Goal: Find specific page/section: Find specific page/section

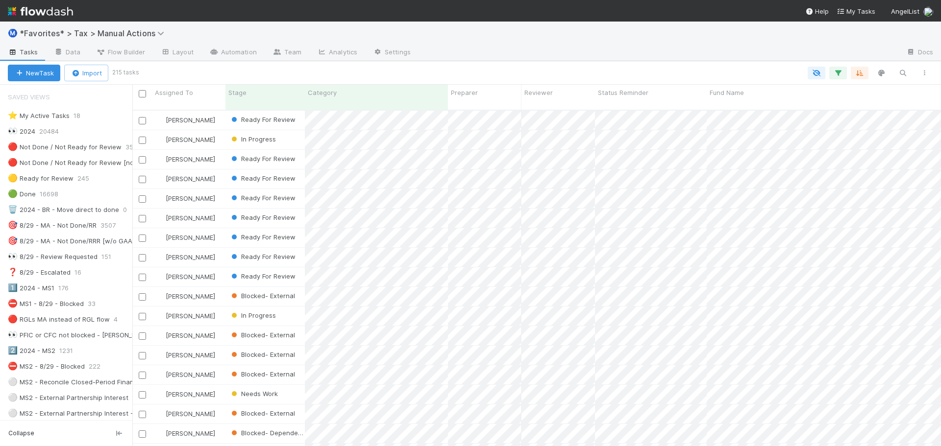
scroll to position [8, 8]
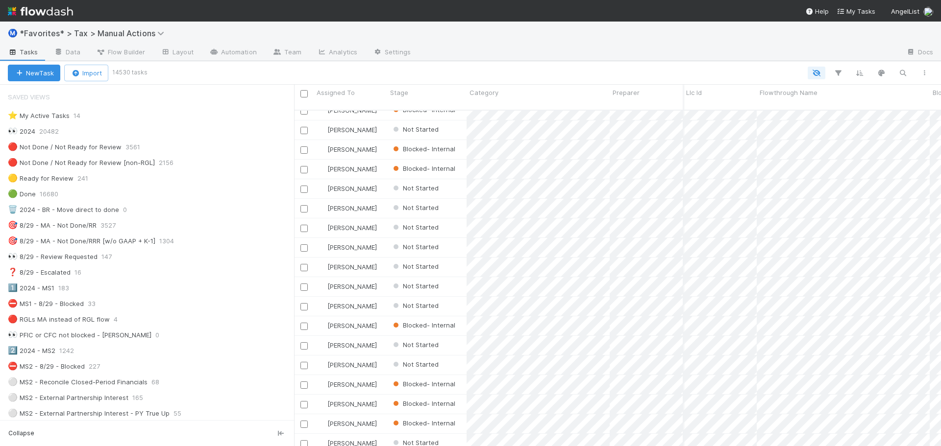
scroll to position [337, 639]
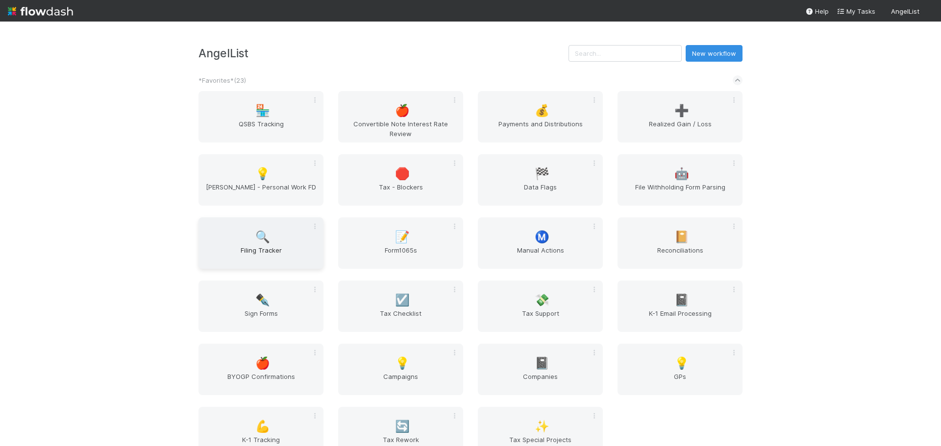
click at [303, 243] on div "🔍 Filing Tracker" at bounding box center [260, 243] width 125 height 51
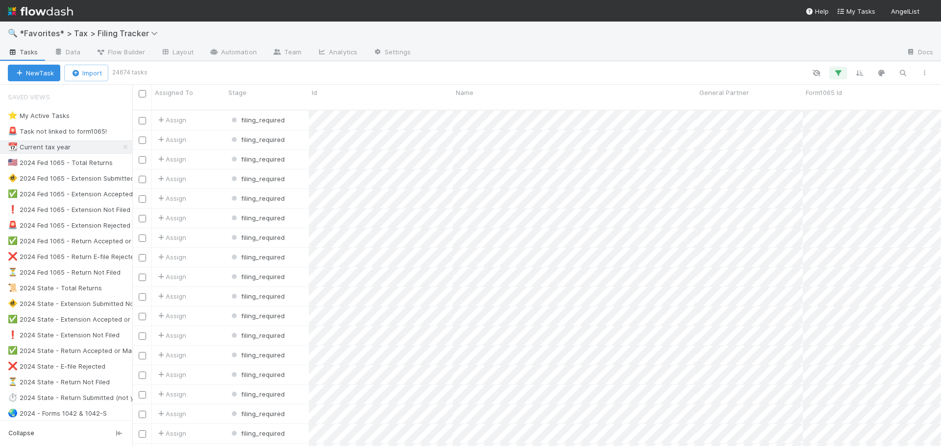
scroll to position [337, 801]
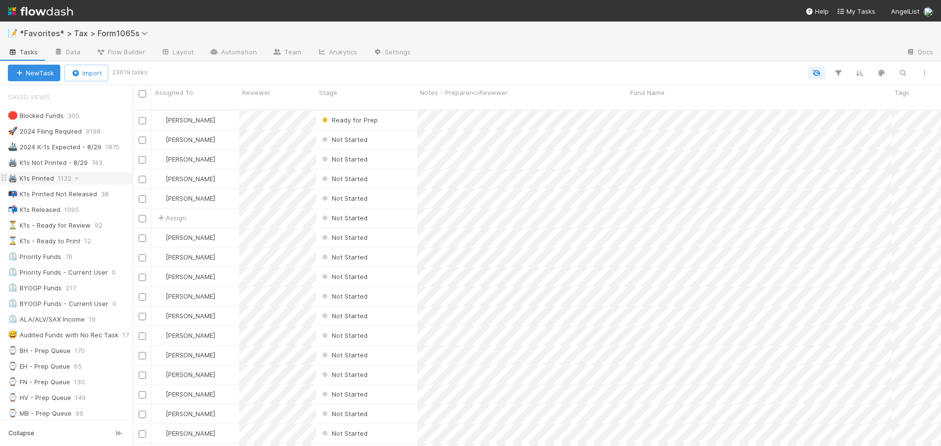
scroll to position [337, 801]
click at [632, 40] on div "📝 *Favorites* > Tax > Form1065s" at bounding box center [470, 34] width 941 height 24
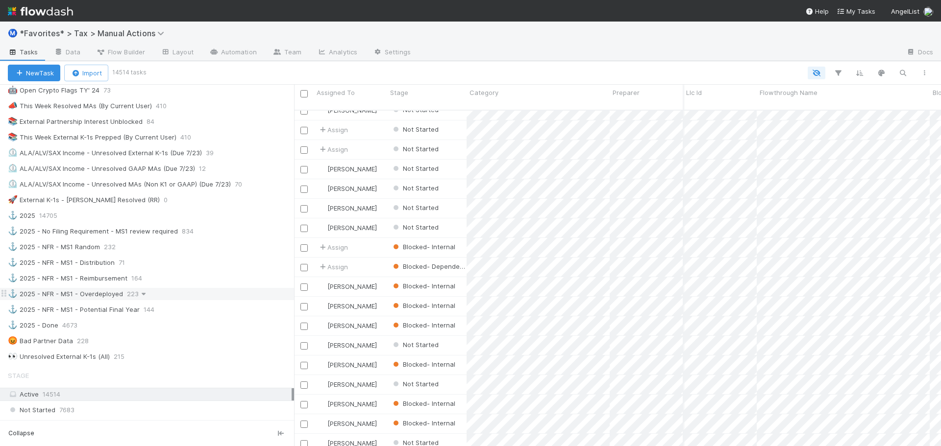
scroll to position [686, 0]
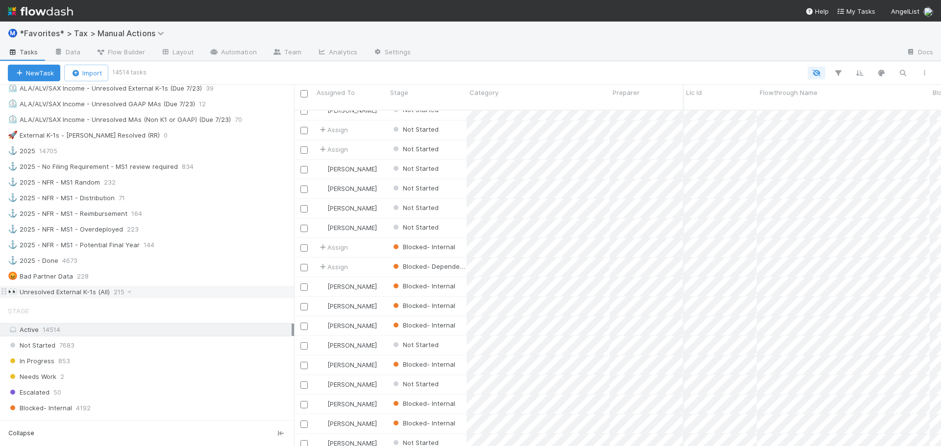
click at [90, 292] on div "👀 Unresolved External K-1s (All)" at bounding box center [59, 292] width 102 height 12
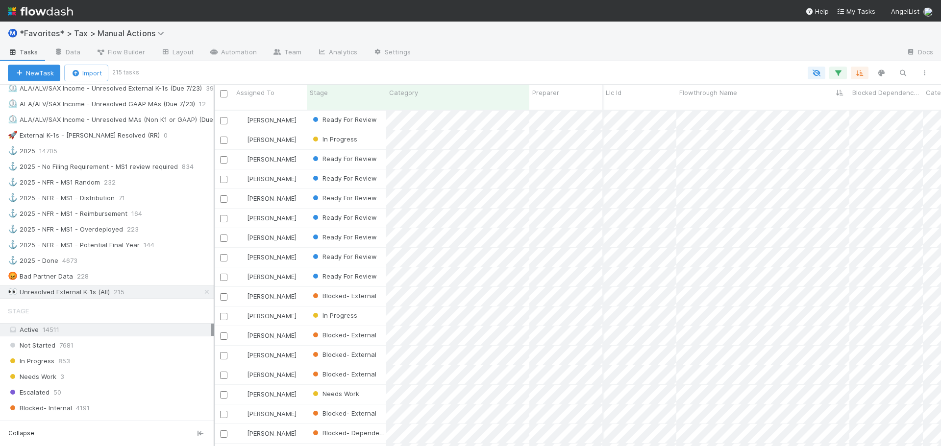
scroll to position [337, 719]
drag, startPoint x: 295, startPoint y: 214, endPoint x: 214, endPoint y: 206, distance: 81.2
click at [214, 206] on div at bounding box center [214, 266] width 1 height 362
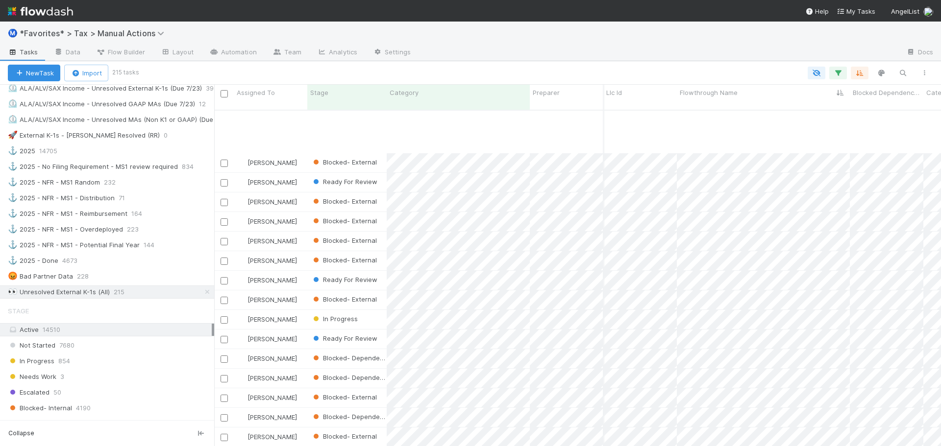
scroll to position [3877, 2743]
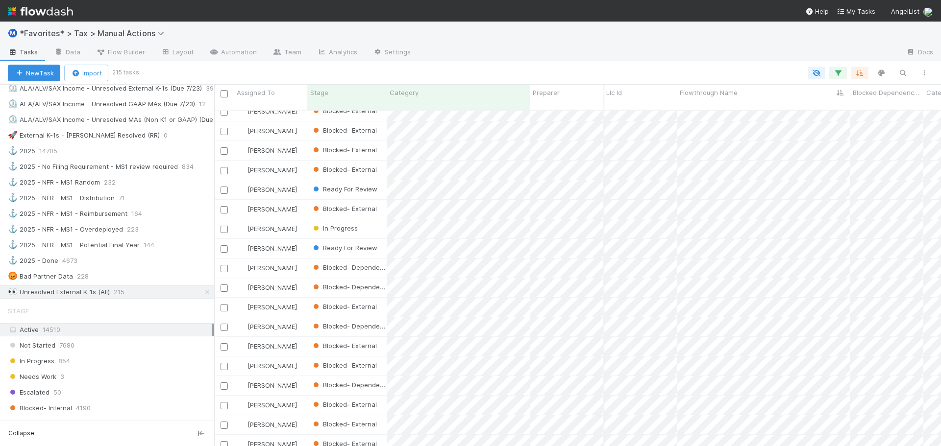
click at [663, 50] on div at bounding box center [658, 53] width 480 height 16
drag, startPoint x: 736, startPoint y: 27, endPoint x: 748, endPoint y: 40, distance: 17.7
click at [738, 29] on div "Ⓜ️ *Favorites* > Tax > Manual Actions" at bounding box center [470, 34] width 941 height 24
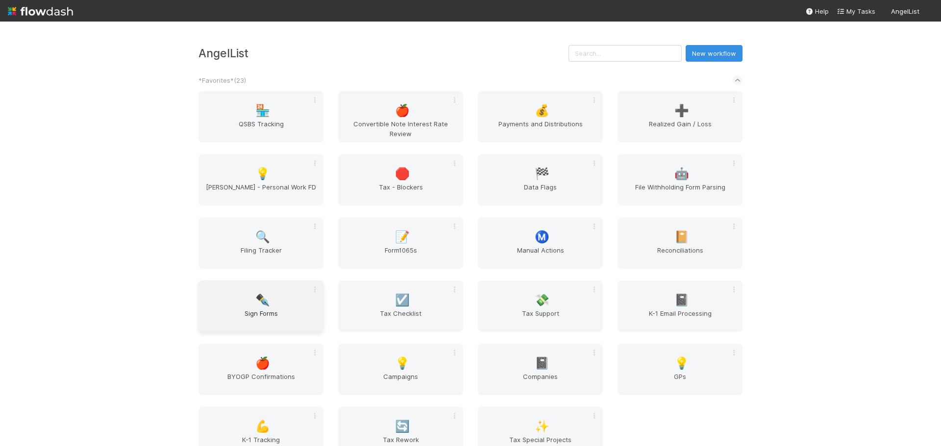
click at [314, 308] on div "✒️ Sign Forms" at bounding box center [260, 306] width 125 height 51
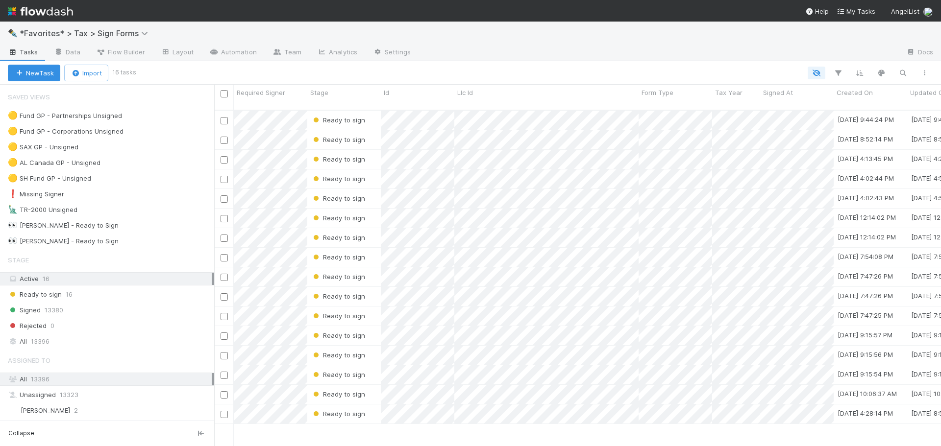
scroll to position [337, 719]
click at [84, 313] on div "Signed 13380" at bounding box center [111, 310] width 206 height 12
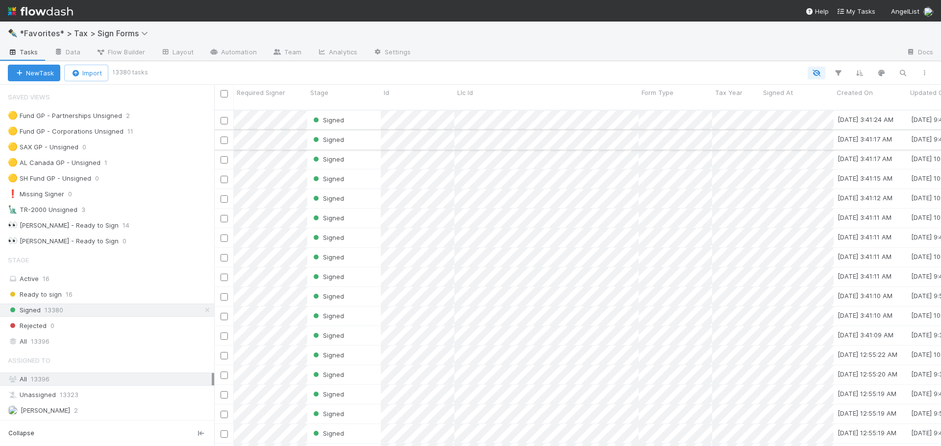
scroll to position [337, 719]
click at [842, 73] on icon "button" at bounding box center [838, 73] width 10 height 9
click at [695, 100] on button "Add Filter" at bounding box center [687, 103] width 294 height 14
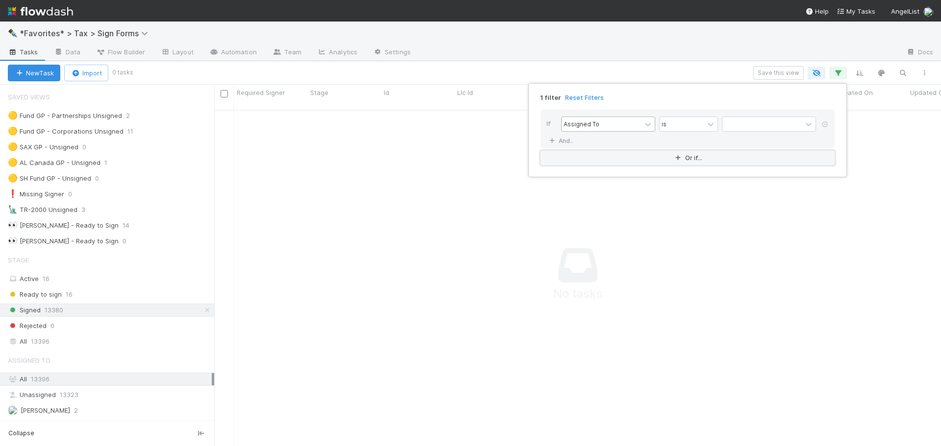
scroll to position [330, 719]
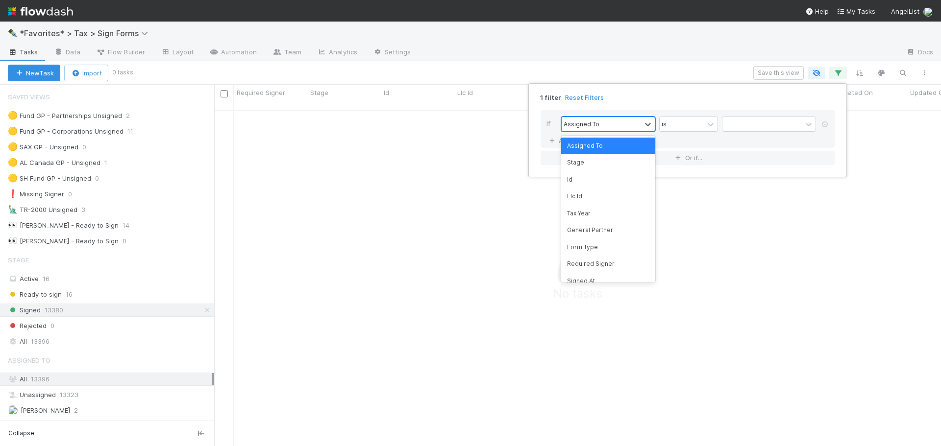
click at [607, 130] on div "Assigned To" at bounding box center [600, 124] width 79 height 14
type input "tax"
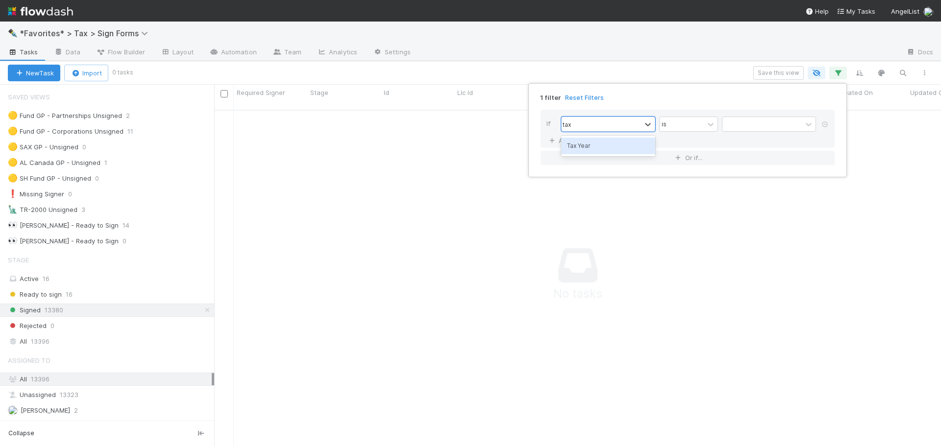
click at [591, 146] on div "Tax Year" at bounding box center [608, 146] width 94 height 17
click at [761, 123] on input "text" at bounding box center [769, 124] width 94 height 15
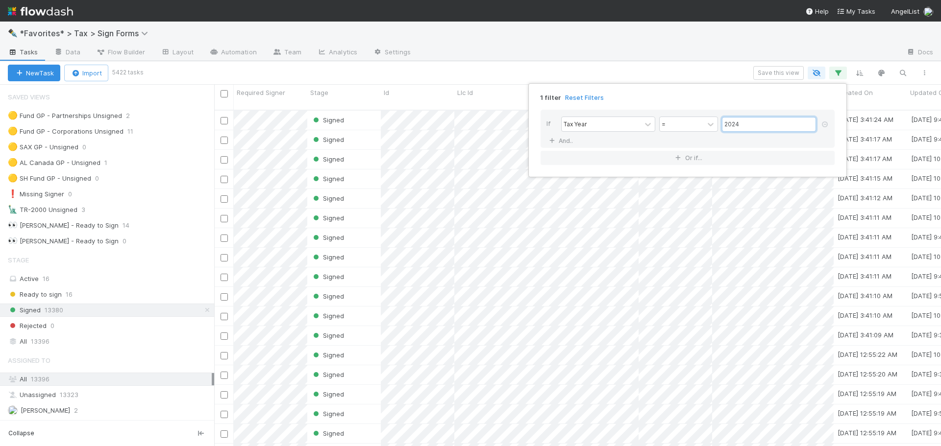
scroll to position [337, 719]
type input "2024"
click at [604, 39] on div "1 filter Reset Filters If Tax Year = 2024 And.. Or if..." at bounding box center [470, 223] width 941 height 446
click at [860, 79] on button "button" at bounding box center [860, 73] width 18 height 13
click at [817, 102] on button "Sort by" at bounding box center [751, 102] width 211 height 14
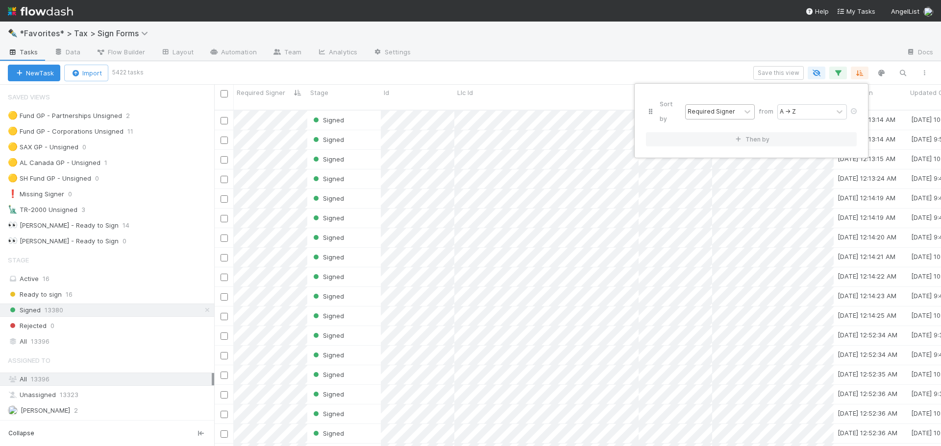
click at [717, 107] on div "Required Signer" at bounding box center [711, 111] width 48 height 9
type input "date"
click at [722, 124] on div "Updated On" at bounding box center [720, 126] width 71 height 17
click at [732, 105] on div "Updated On" at bounding box center [712, 112] width 55 height 14
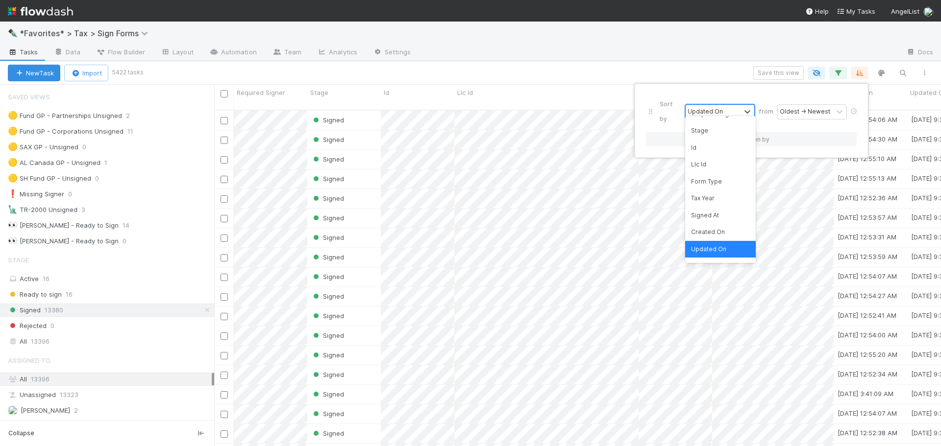
drag, startPoint x: 732, startPoint y: 105, endPoint x: 738, endPoint y: 106, distance: 5.4
click at [732, 106] on div "Updated On" at bounding box center [712, 112] width 55 height 14
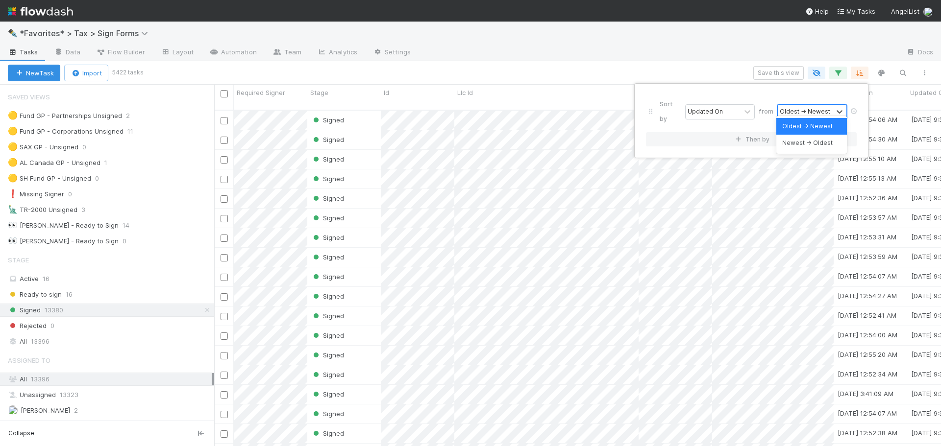
click at [803, 107] on div "Oldest → Newest" at bounding box center [805, 111] width 50 height 9
click at [799, 129] on div "Oldest → Newest" at bounding box center [811, 126] width 71 height 17
click at [730, 70] on div "Sort by Updated On from Oldest → Newest Then by" at bounding box center [470, 223] width 941 height 446
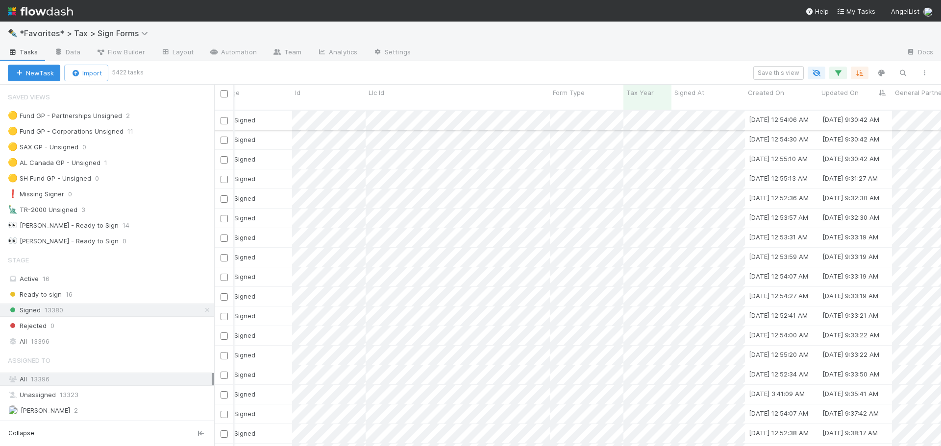
scroll to position [0, 0]
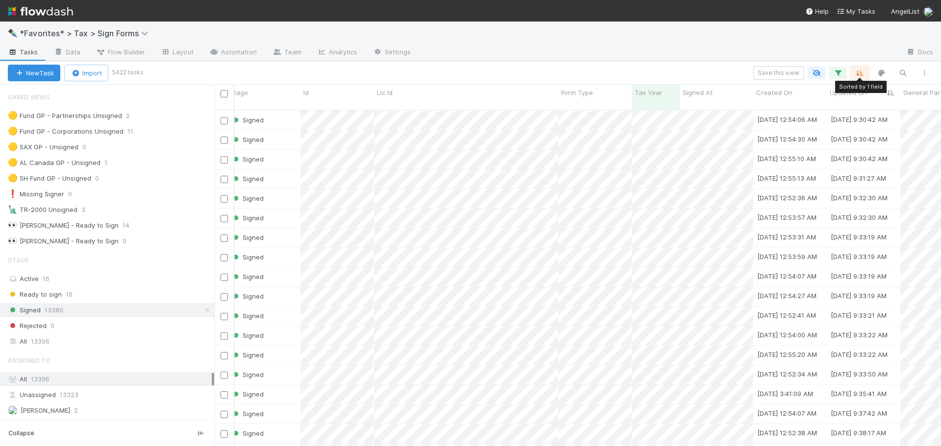
click at [855, 70] on icon "button" at bounding box center [859, 73] width 10 height 9
drag, startPoint x: 691, startPoint y: 110, endPoint x: 716, endPoint y: 106, distance: 25.3
click at [693, 110] on div "Updated On" at bounding box center [712, 112] width 55 height 14
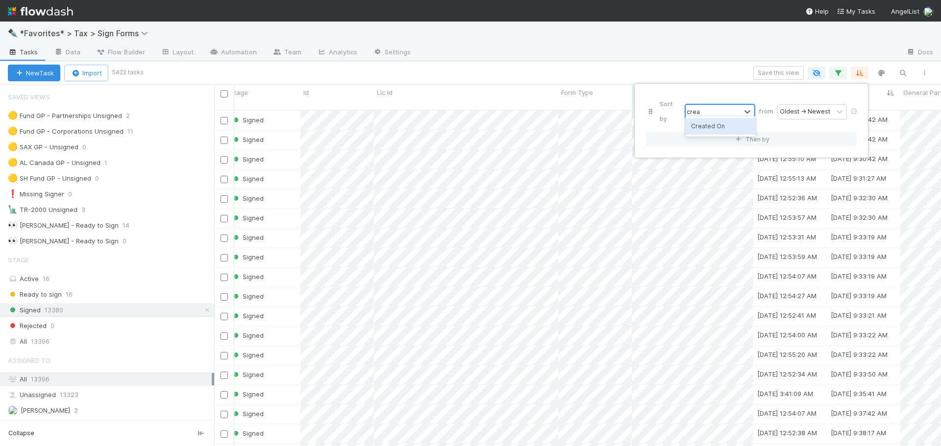
type input "creat"
click at [707, 124] on div "Created On" at bounding box center [720, 126] width 71 height 17
click at [723, 55] on div "Sort by option Created On, selected. 0 results available. Select is focused ,ty…" at bounding box center [470, 223] width 941 height 446
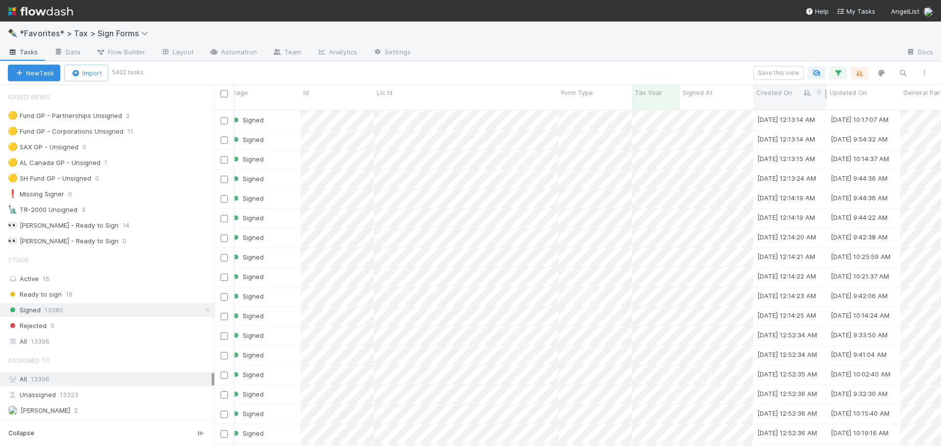
click at [810, 96] on icon at bounding box center [808, 93] width 10 height 6
click at [805, 122] on div "Sort Newest → Oldest" at bounding box center [812, 126] width 112 height 15
click at [810, 98] on div "Created On" at bounding box center [790, 93] width 68 height 10
click at [813, 108] on div "Sort Oldest → Newest" at bounding box center [812, 111] width 112 height 15
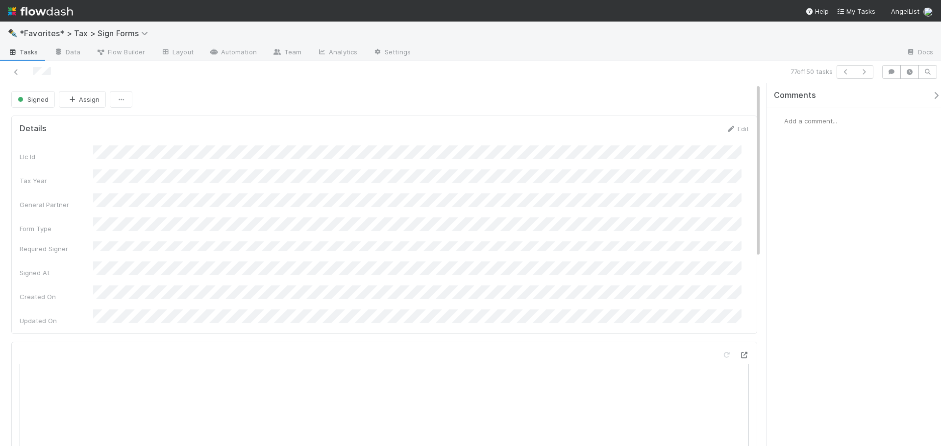
click at [739, 350] on div at bounding box center [744, 355] width 10 height 10
click at [866, 73] on icon "button" at bounding box center [864, 72] width 10 height 6
